Goal: Task Accomplishment & Management: Use online tool/utility

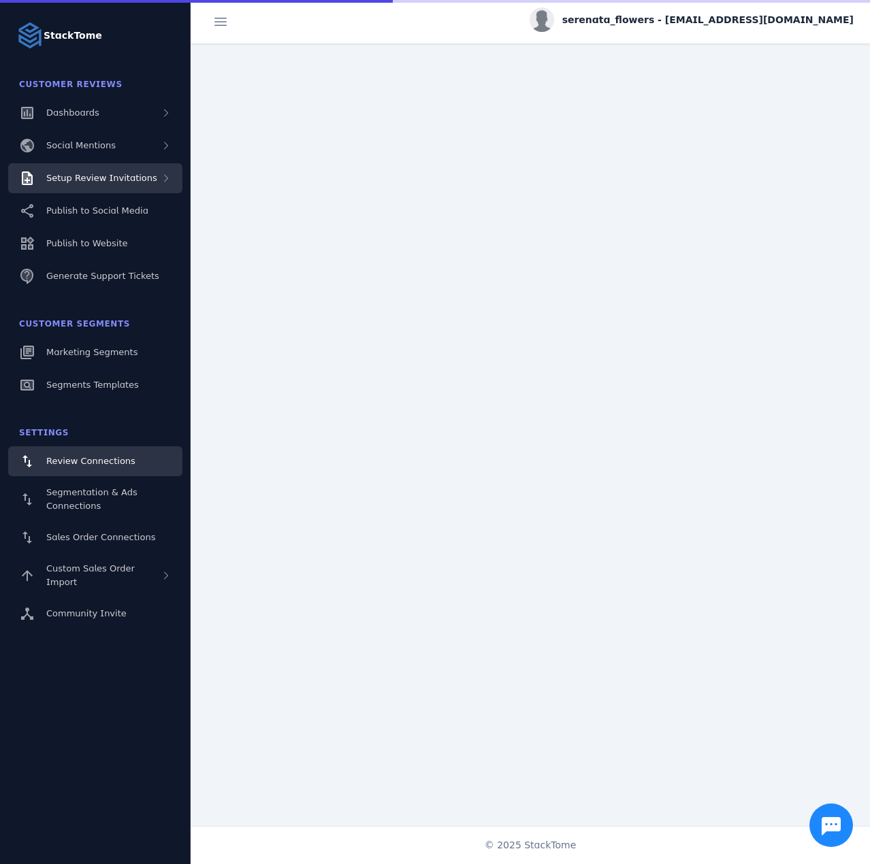
click at [108, 186] on div "Setup Review Invitations" at bounding box center [95, 178] width 174 height 30
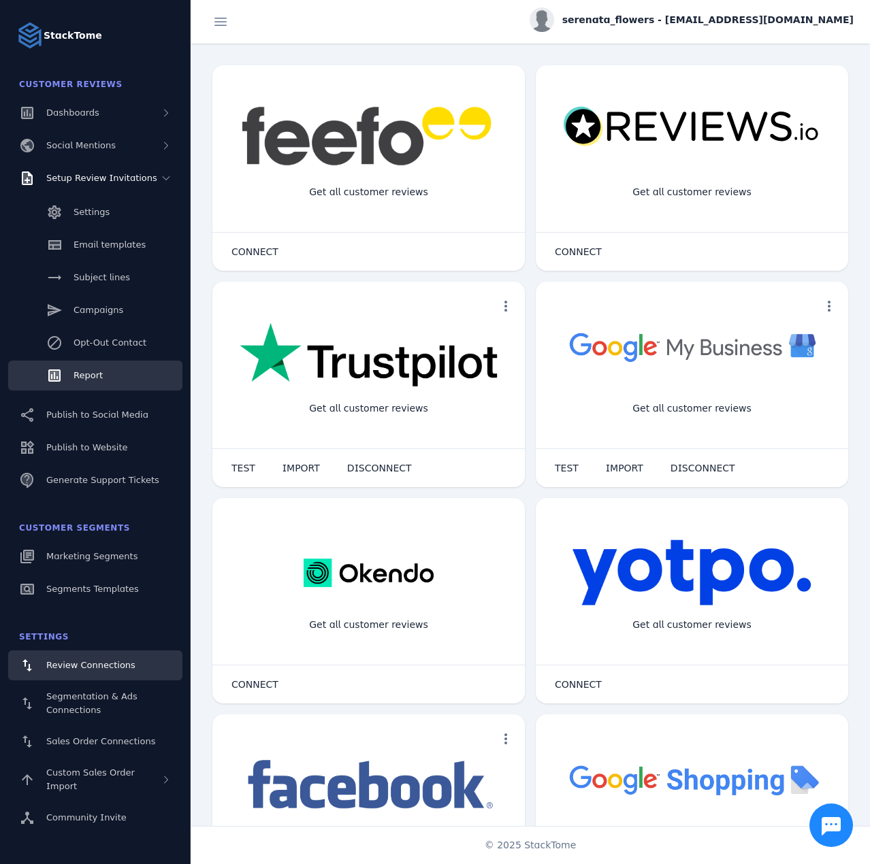
click at [93, 376] on span "Report" at bounding box center [87, 375] width 29 height 10
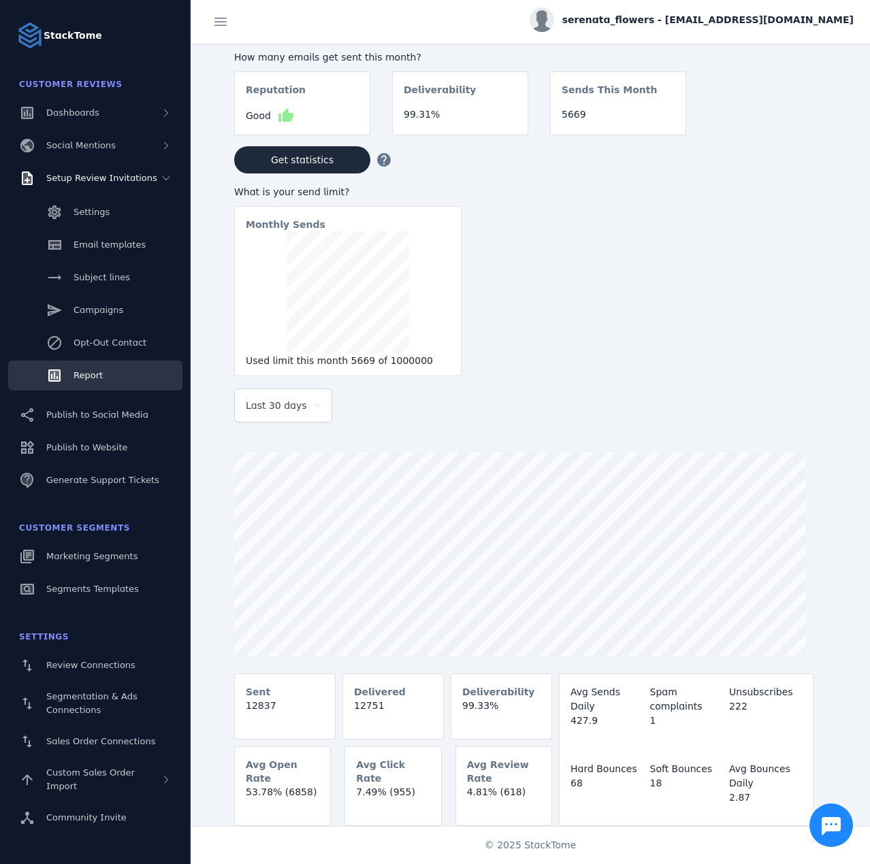
click at [295, 411] on span "Last 30 days" at bounding box center [276, 405] width 61 height 16
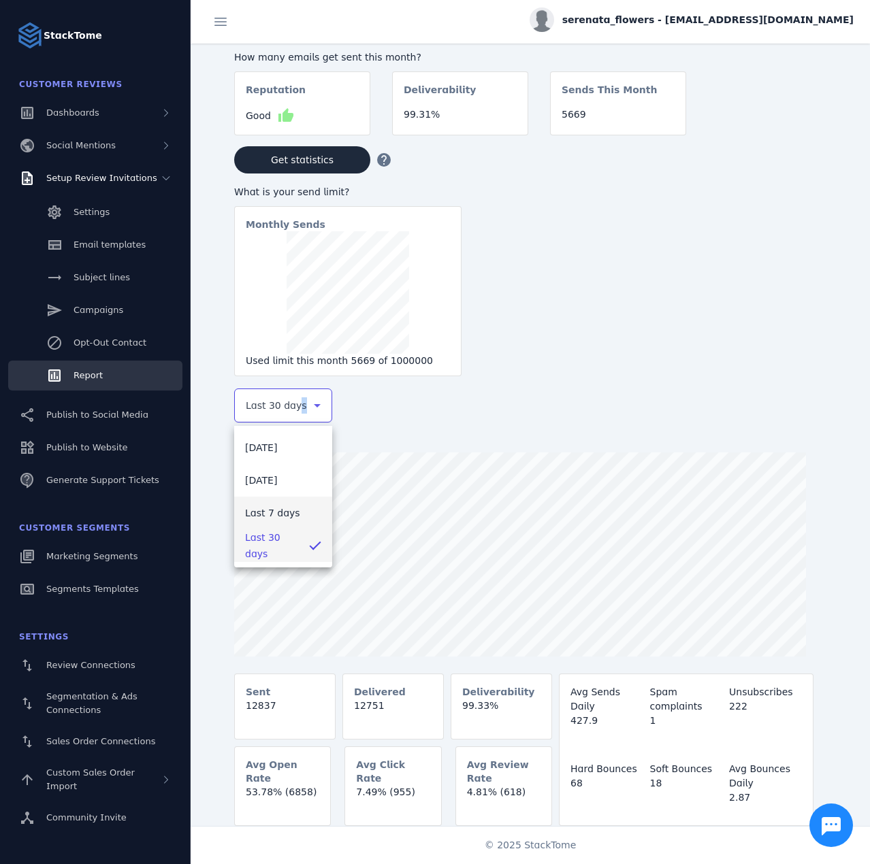
click at [271, 508] on span "Last 7 days" at bounding box center [272, 513] width 55 height 16
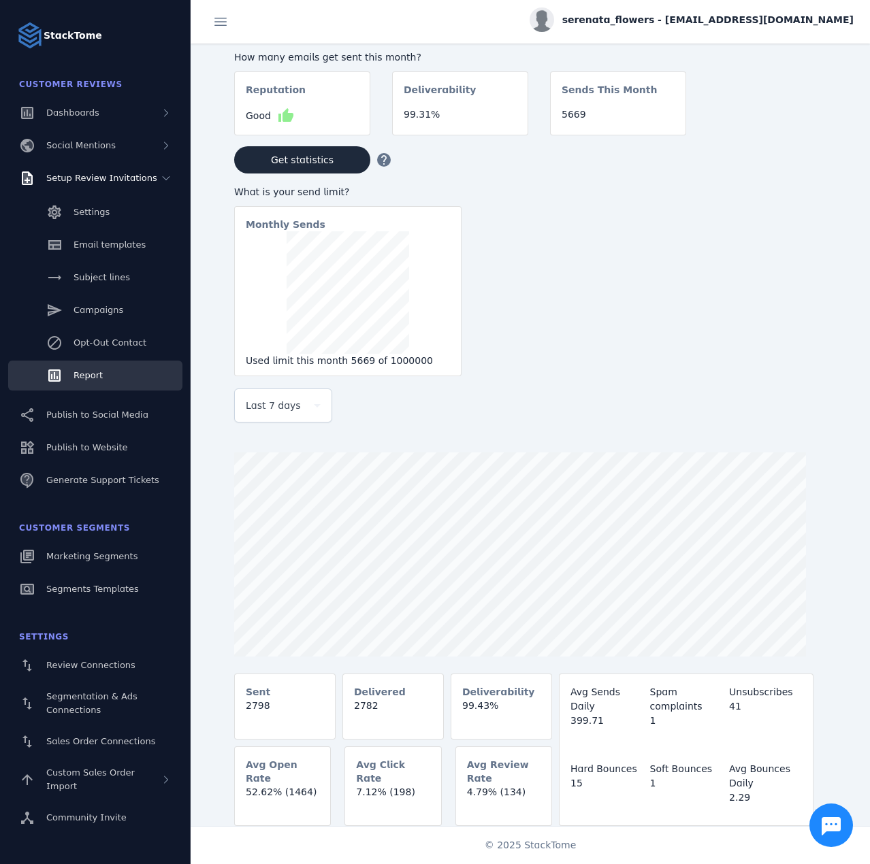
click at [716, 19] on span "serenata_flowers - cs_sf@stacktome.com" at bounding box center [707, 20] width 291 height 14
click at [769, 118] on button "Sign out" at bounding box center [804, 131] width 98 height 33
